Goal: Task Accomplishment & Management: Use online tool/utility

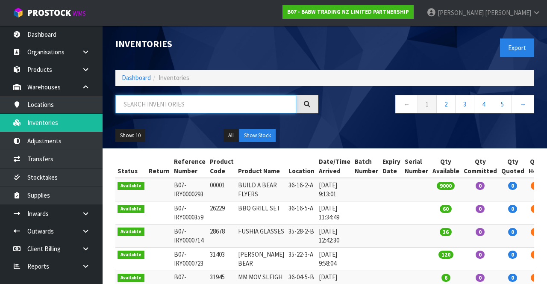
click at [209, 100] on input "text" at bounding box center [205, 104] width 181 height 18
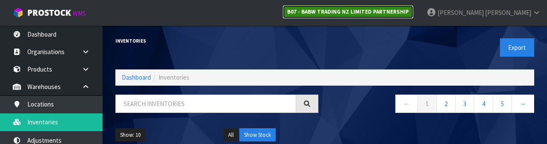
click at [404, 5] on link "B07 - BABW TRADING NZ LIMITED PARTNERSHIP" at bounding box center [347, 12] width 131 height 14
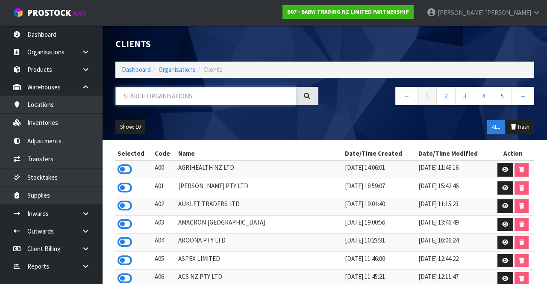
click at [229, 99] on input "text" at bounding box center [205, 96] width 181 height 18
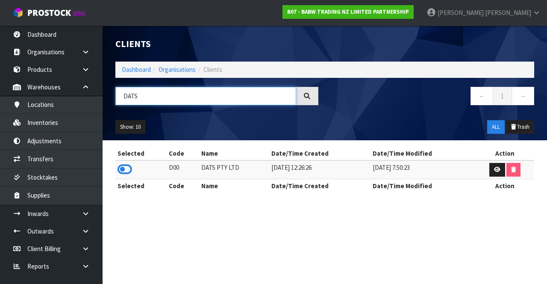
type input "DATS"
click at [122, 169] on icon at bounding box center [124, 169] width 15 height 13
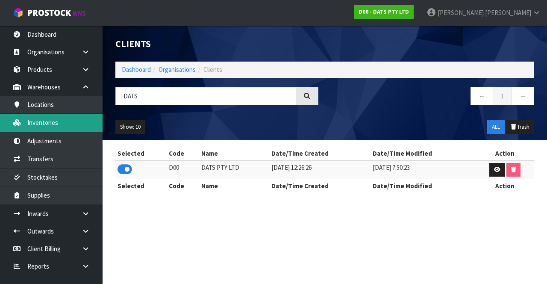
click at [25, 126] on link "Inventories" at bounding box center [51, 123] width 102 height 18
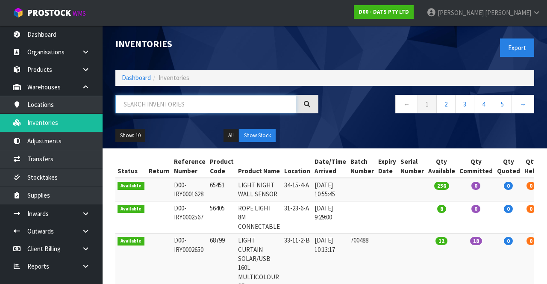
click at [208, 111] on input "text" at bounding box center [205, 104] width 181 height 18
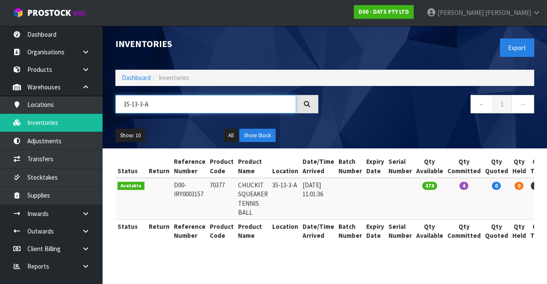
type input "35-13-3-A"
copy td "70377"
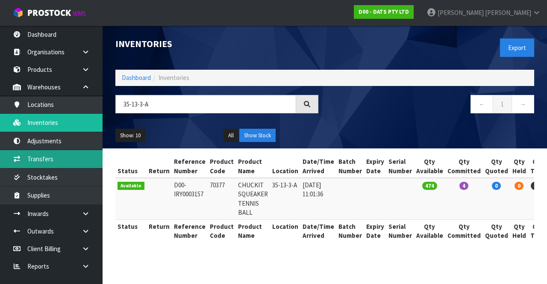
click at [56, 160] on link "Transfers" at bounding box center [51, 159] width 102 height 18
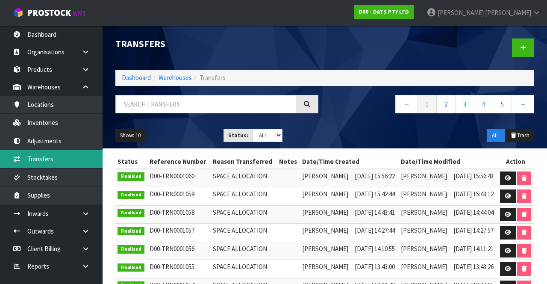
scroll to position [7, 0]
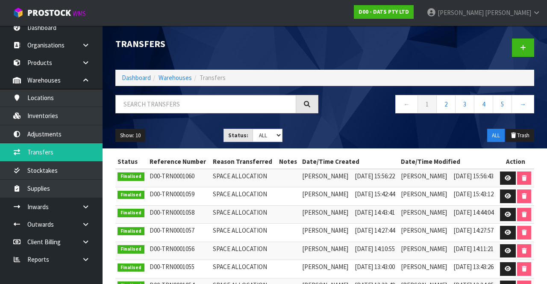
click at [76, 200] on link at bounding box center [88, 207] width 27 height 18
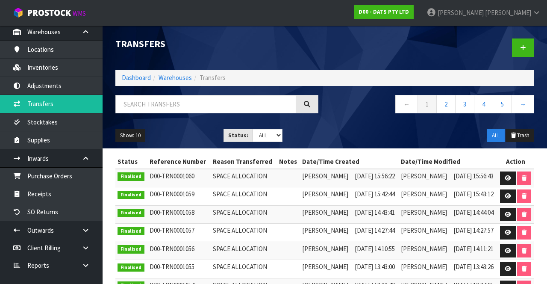
scroll to position [57, 0]
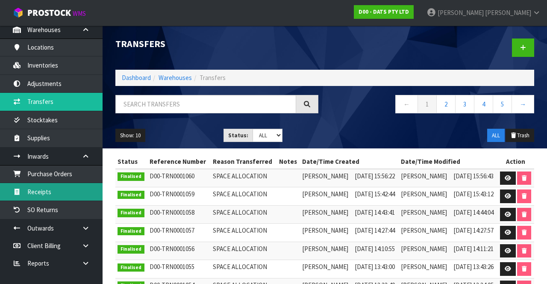
click at [59, 184] on link "Receipts" at bounding box center [51, 192] width 102 height 18
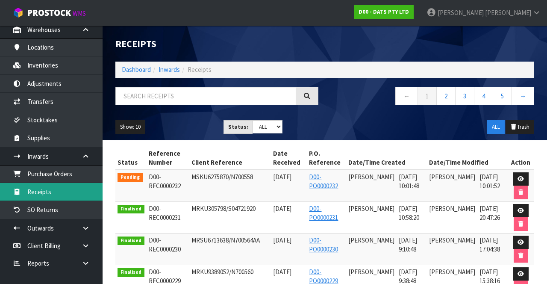
scroll to position [61, 0]
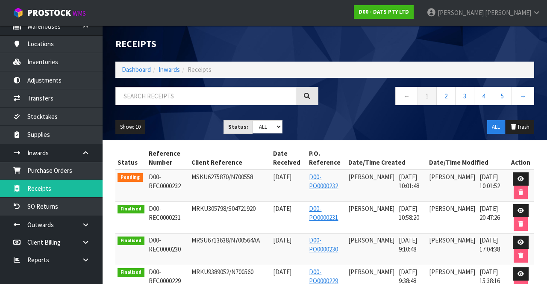
click at [83, 217] on link at bounding box center [88, 225] width 27 height 18
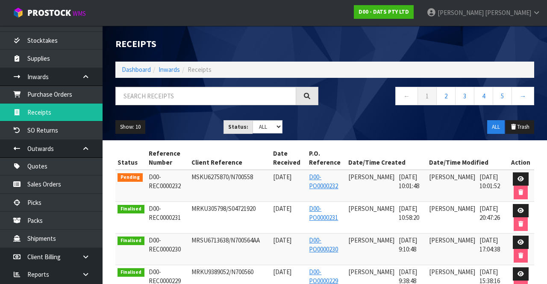
scroll to position [151, 0]
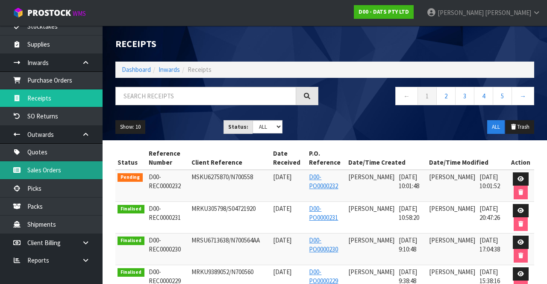
click at [67, 166] on link "Sales Orders" at bounding box center [51, 170] width 102 height 18
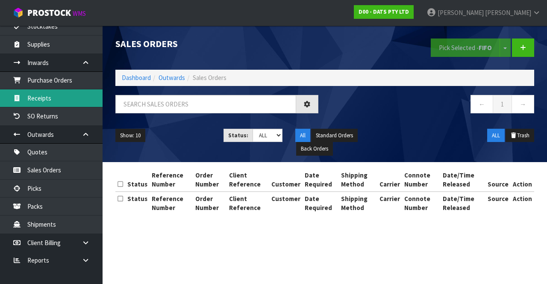
click at [77, 92] on link "Receipts" at bounding box center [51, 98] width 102 height 18
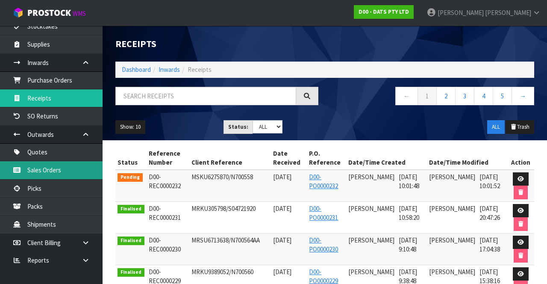
click at [71, 169] on link "Sales Orders" at bounding box center [51, 170] width 102 height 18
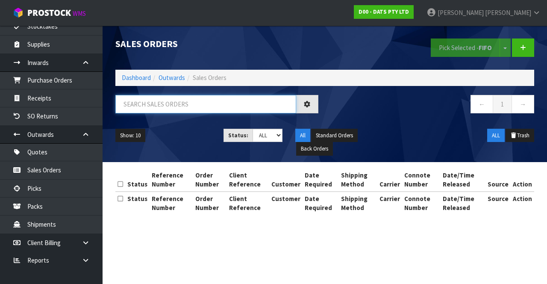
paste input "70377"
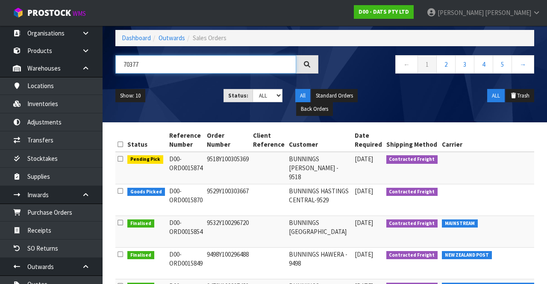
scroll to position [27, 0]
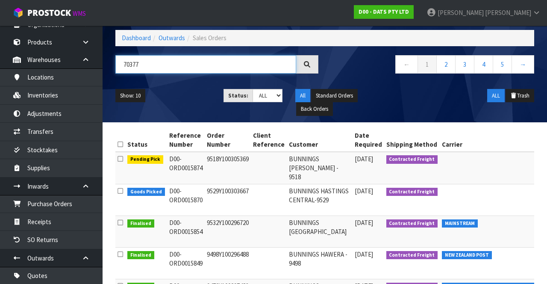
type input "70377"
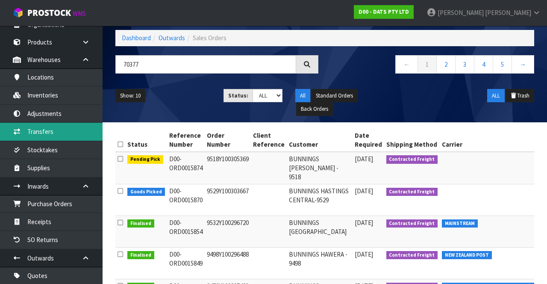
click at [57, 126] on link "Transfers" at bounding box center [51, 132] width 102 height 18
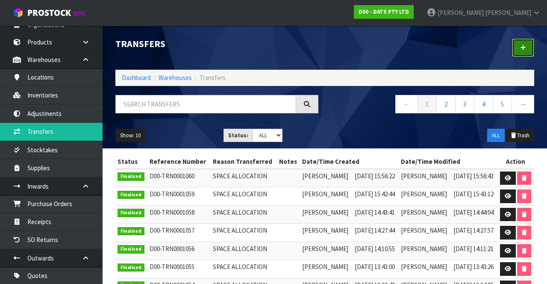
click at [530, 46] on link at bounding box center [523, 47] width 22 height 18
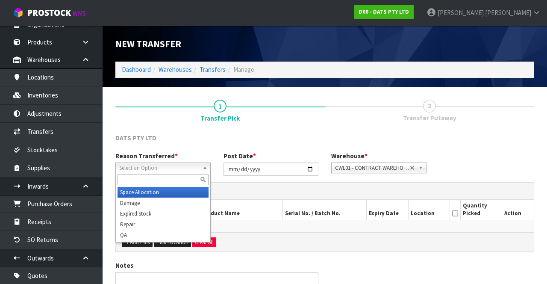
click at [153, 173] on div at bounding box center [163, 180] width 94 height 14
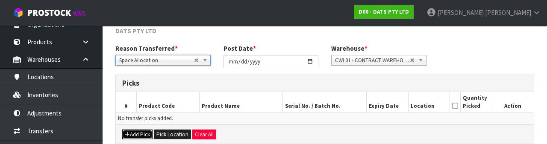
click at [135, 133] on button "Add Pick" at bounding box center [137, 135] width 30 height 10
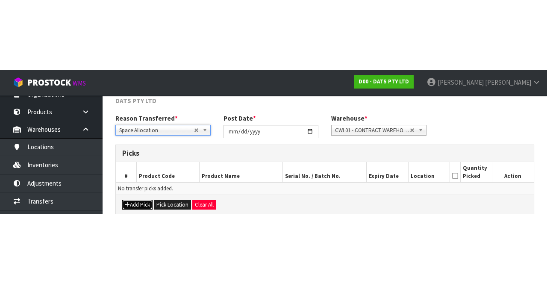
scroll to position [49, 0]
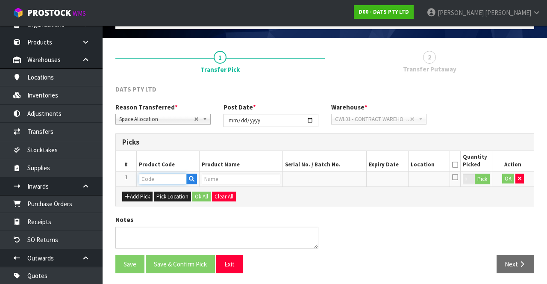
click at [151, 178] on input "text" at bounding box center [163, 178] width 48 height 11
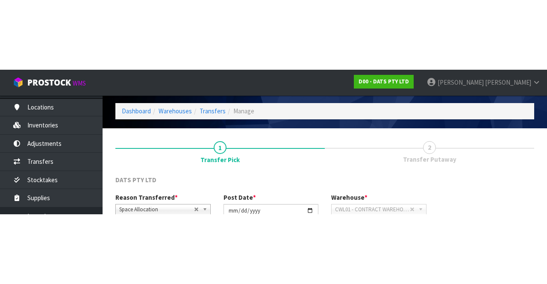
scroll to position [73, 0]
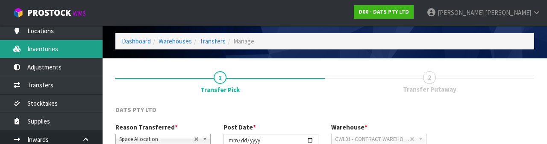
click at [58, 53] on link "Inventories" at bounding box center [51, 49] width 102 height 18
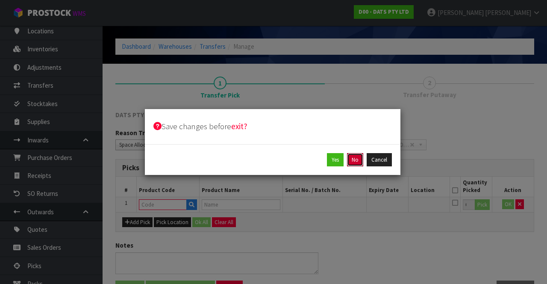
click at [357, 165] on button "No" at bounding box center [355, 160] width 16 height 14
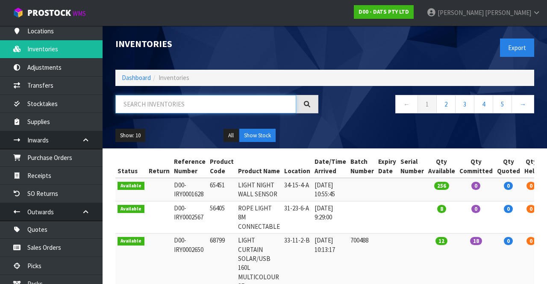
click at [224, 101] on input "text" at bounding box center [205, 104] width 181 height 18
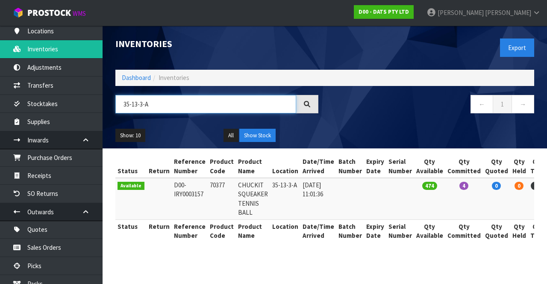
type input "35-13-3-A"
copy td "70377"
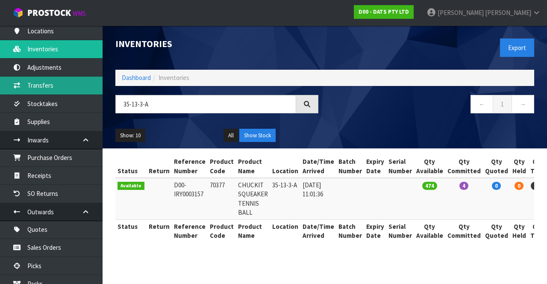
click at [32, 87] on link "Transfers" at bounding box center [51, 85] width 102 height 18
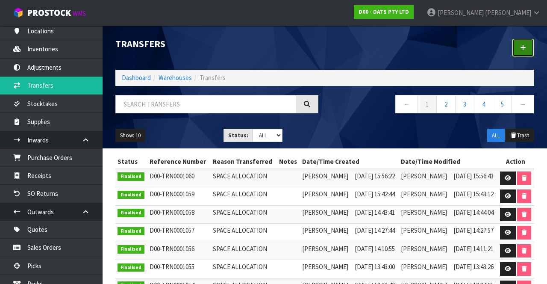
click at [513, 52] on link at bounding box center [523, 47] width 22 height 18
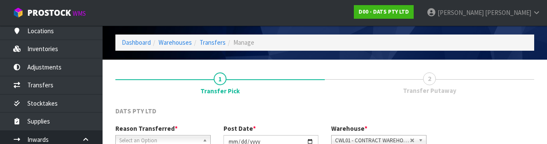
scroll to position [102, 0]
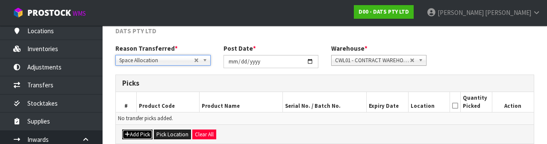
click at [130, 133] on button "Add Pick" at bounding box center [137, 135] width 30 height 10
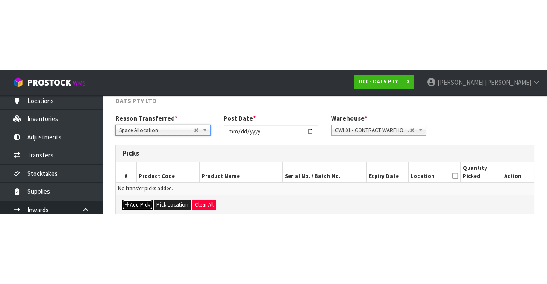
scroll to position [49, 0]
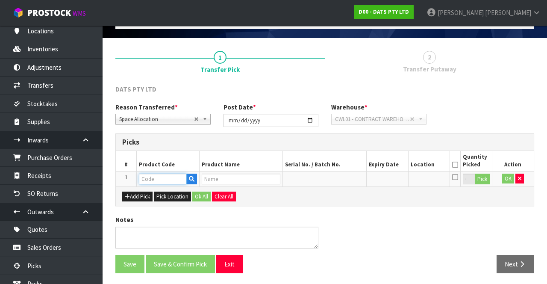
click at [143, 177] on input "text" at bounding box center [163, 178] width 48 height 11
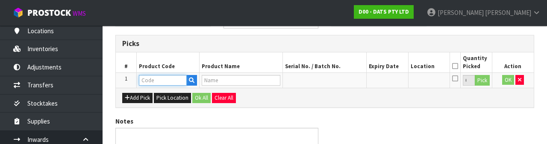
scroll to position [149, 0]
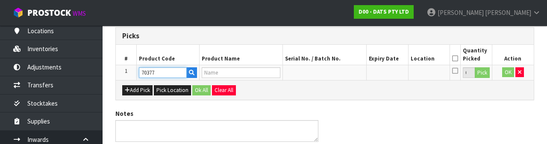
type input "70377"
type input "CHUCKIT SQUEAKER TENNIS BALL"
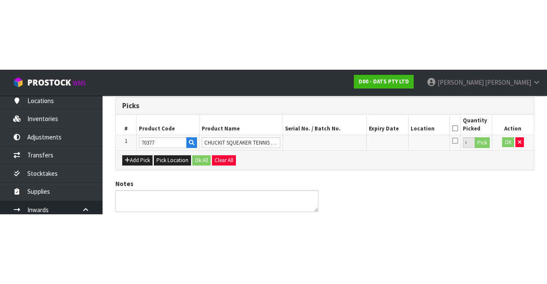
scroll to position [49, 0]
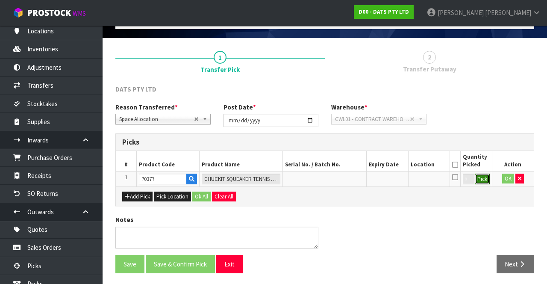
click at [475, 177] on button "Pick" at bounding box center [481, 178] width 15 height 11
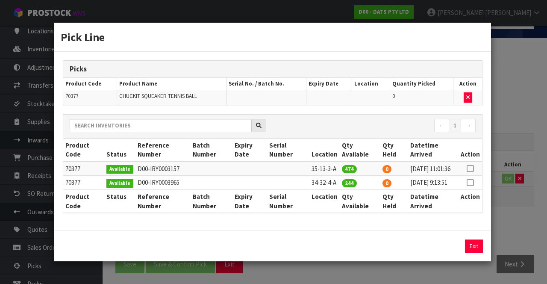
click at [471, 168] on icon at bounding box center [469, 168] width 7 height 0
click at [444, 252] on button "Assign Pick" at bounding box center [444, 245] width 35 height 13
type input "474"
click at [481, 252] on button "Exit" at bounding box center [474, 245] width 18 height 13
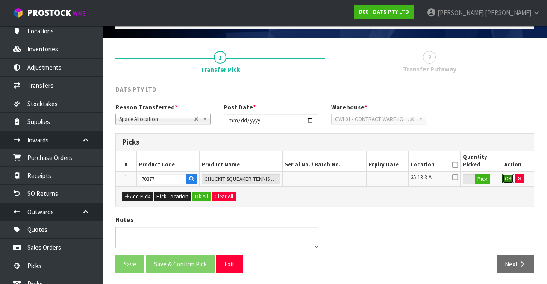
click at [502, 179] on button "OK" at bounding box center [508, 178] width 12 height 10
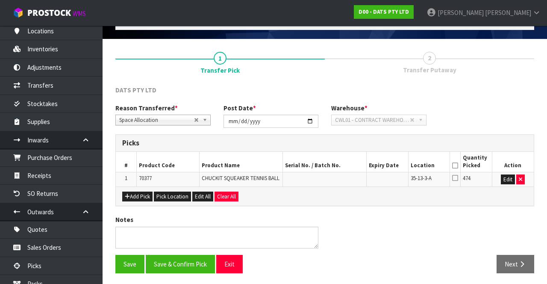
click at [453, 165] on icon at bounding box center [455, 165] width 6 height 0
click at [165, 262] on button "Save & Confirm Pick" at bounding box center [180, 264] width 69 height 18
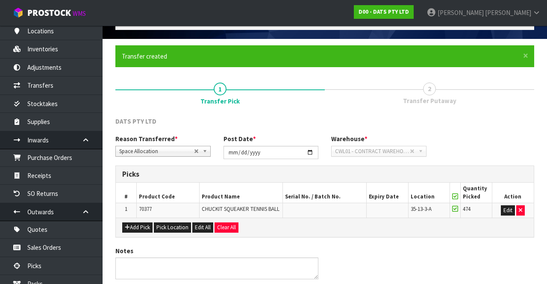
scroll to position [0, 0]
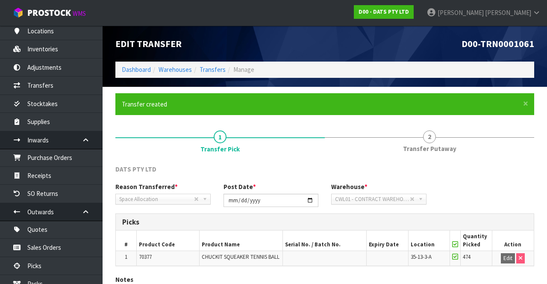
scroll to position [60, 0]
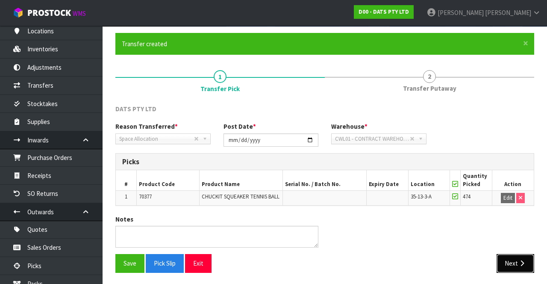
click at [518, 260] on icon "button" at bounding box center [522, 263] width 8 height 6
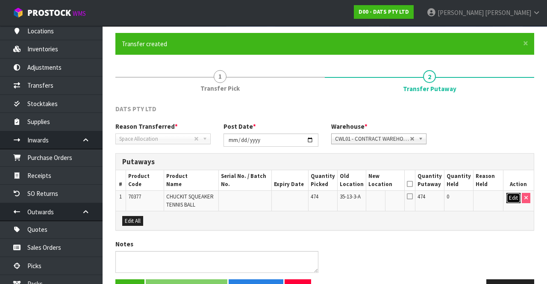
click at [506, 201] on button "Edit" at bounding box center [513, 198] width 14 height 10
click at [383, 199] on input "text" at bounding box center [381, 198] width 24 height 11
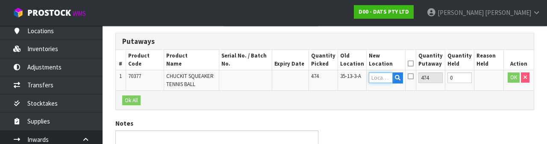
scroll to position [180, 0]
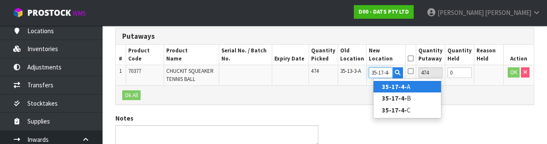
type input "35-17-4-B"
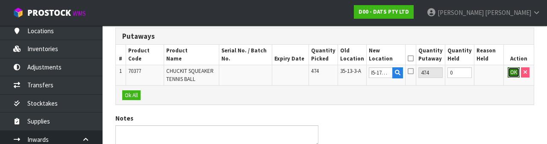
click at [511, 71] on button "OK" at bounding box center [513, 72] width 12 height 10
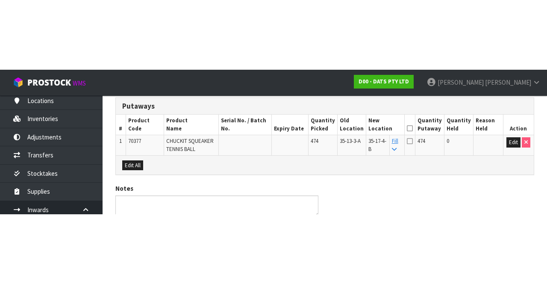
scroll to position [85, 0]
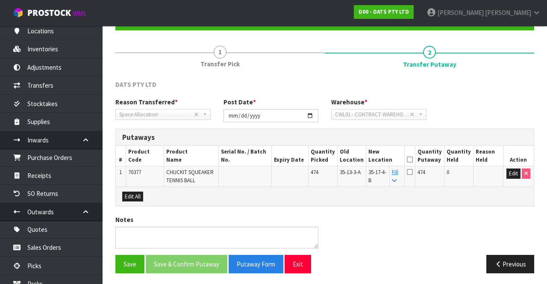
click at [413, 159] on icon at bounding box center [410, 159] width 6 height 0
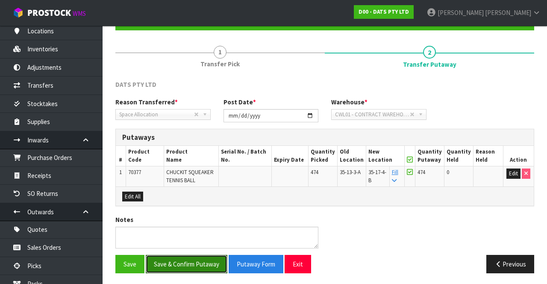
click at [156, 262] on button "Save & Confirm Putaway" at bounding box center [187, 264] width 82 height 18
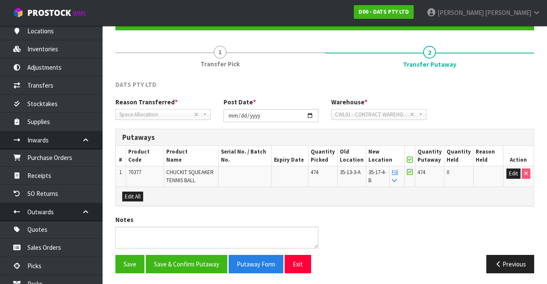
scroll to position [0, 0]
